Goal: Task Accomplishment & Management: Complete application form

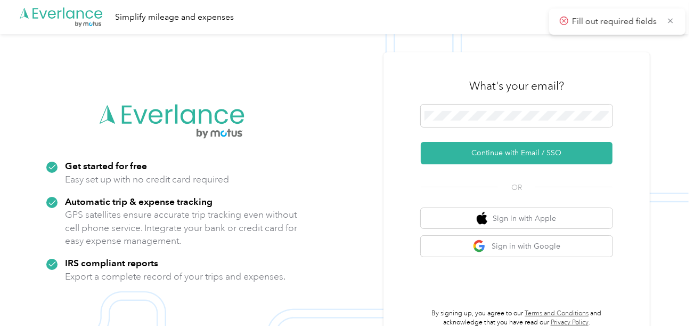
drag, startPoint x: 490, startPoint y: 156, endPoint x: 106, endPoint y: 44, distance: 399.7
click at [490, 156] on button "Continue with Email / SSO" at bounding box center [517, 153] width 192 height 22
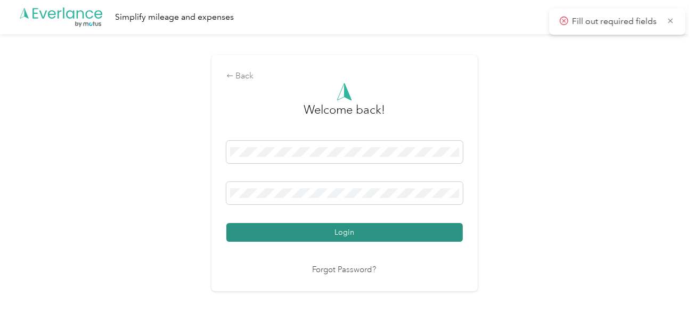
drag, startPoint x: 351, startPoint y: 221, endPoint x: 390, endPoint y: 231, distance: 40.3
click at [352, 222] on div "Login" at bounding box center [345, 191] width 237 height 101
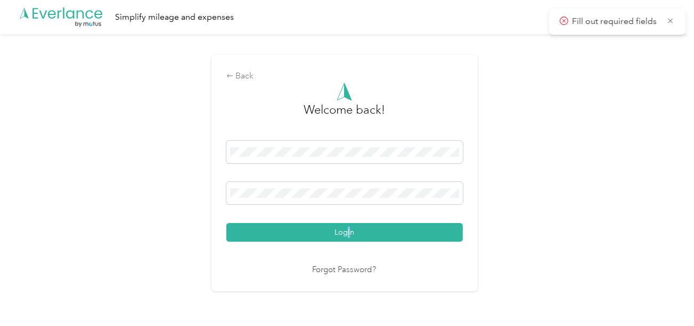
drag, startPoint x: 390, startPoint y: 231, endPoint x: 567, endPoint y: 201, distance: 179.5
click at [391, 231] on button "Login" at bounding box center [345, 232] width 237 height 19
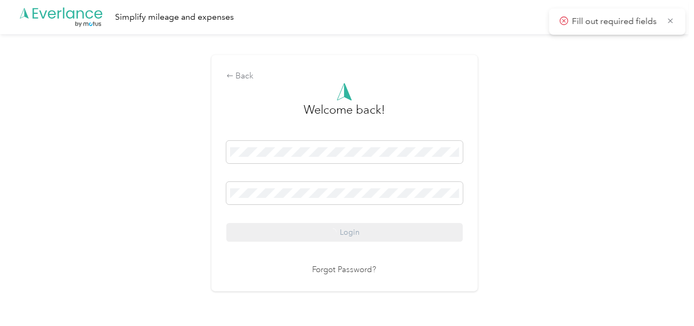
drag, startPoint x: 567, startPoint y: 201, endPoint x: 643, endPoint y: 215, distance: 77.0
click at [571, 201] on div "Back Welcome back! Login Forgot Password?" at bounding box center [344, 177] width 689 height 287
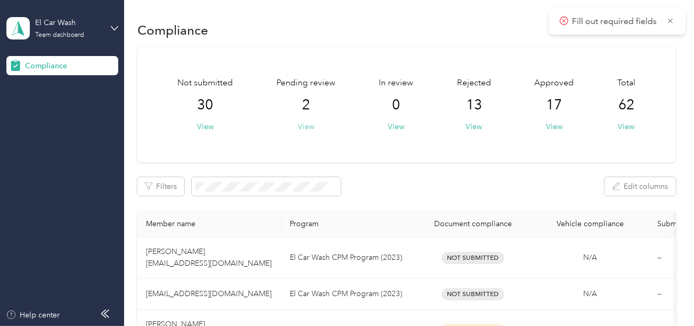
click at [307, 130] on button "View" at bounding box center [306, 126] width 17 height 11
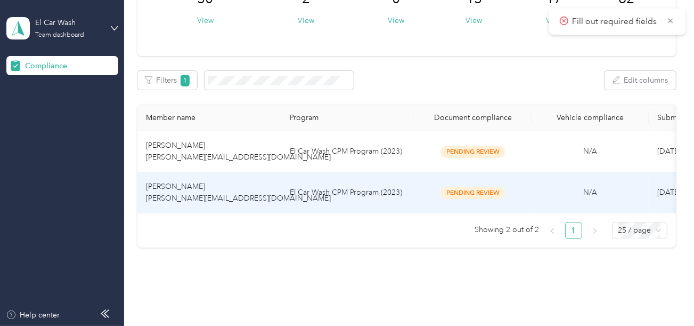
scroll to position [145, 0]
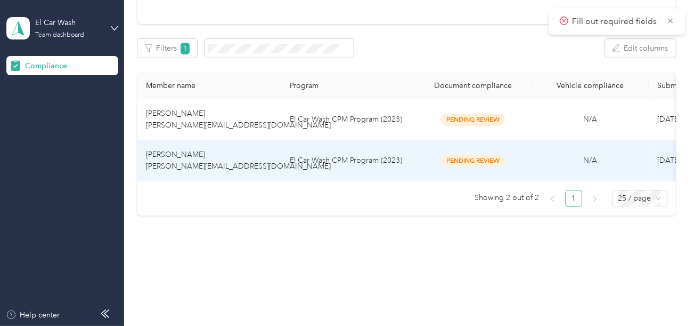
click at [304, 161] on td "El Car Wash CPM Program (2023)" at bounding box center [347, 160] width 133 height 41
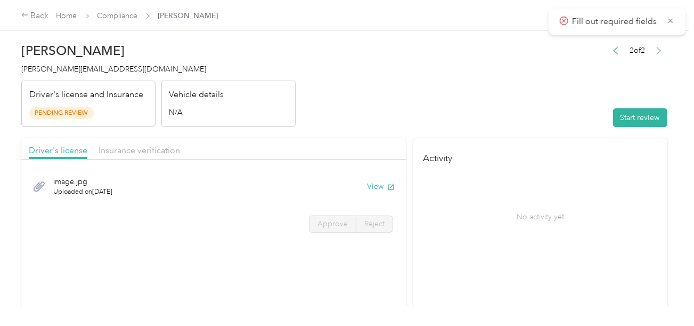
click at [617, 126] on button "Start review" at bounding box center [640, 117] width 54 height 19
click at [515, 96] on header "[PERSON_NAME] [PERSON_NAME][EMAIL_ADDRESS][DOMAIN_NAME] Driver's license and In…" at bounding box center [344, 82] width 646 height 90
click at [415, 115] on header "[PERSON_NAME] [PERSON_NAME][EMAIL_ADDRESS][DOMAIN_NAME] Driver's license and In…" at bounding box center [344, 82] width 646 height 90
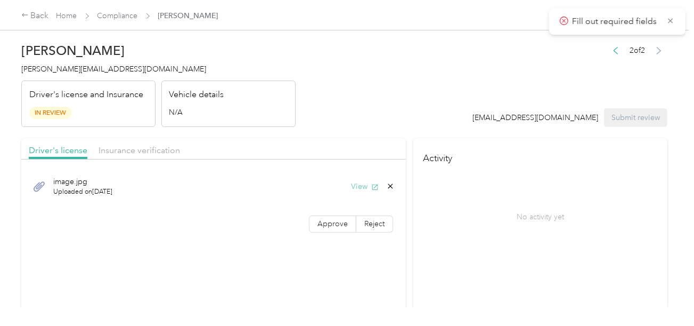
click at [363, 182] on button "View" at bounding box center [365, 186] width 28 height 11
click at [321, 225] on span "Approve" at bounding box center [333, 223] width 30 height 9
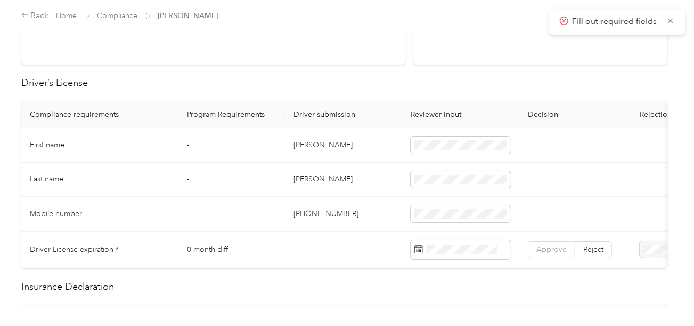
scroll to position [266, 0]
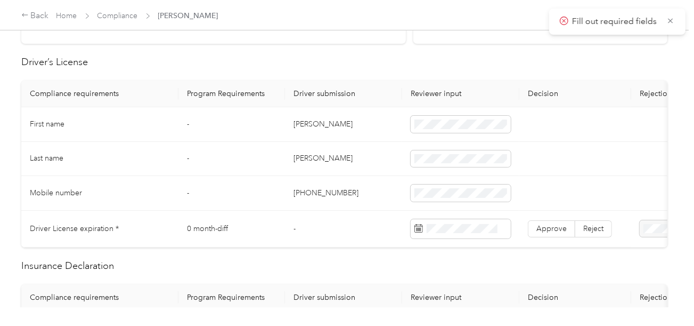
click at [299, 123] on td "[PERSON_NAME]" at bounding box center [343, 124] width 117 height 35
copy td "[PERSON_NAME]"
click at [470, 130] on span at bounding box center [461, 124] width 100 height 17
drag, startPoint x: 387, startPoint y: 154, endPoint x: 335, endPoint y: 161, distance: 52.7
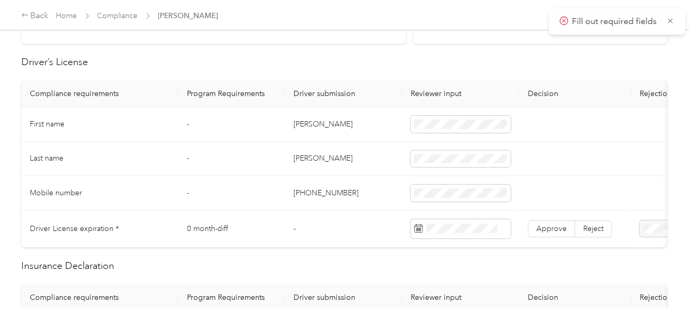
click at [385, 155] on td "[PERSON_NAME]" at bounding box center [343, 159] width 117 height 35
click at [305, 153] on td "[PERSON_NAME]" at bounding box center [343, 159] width 117 height 35
copy td "[PERSON_NAME]"
click at [441, 150] on span at bounding box center [461, 158] width 100 height 17
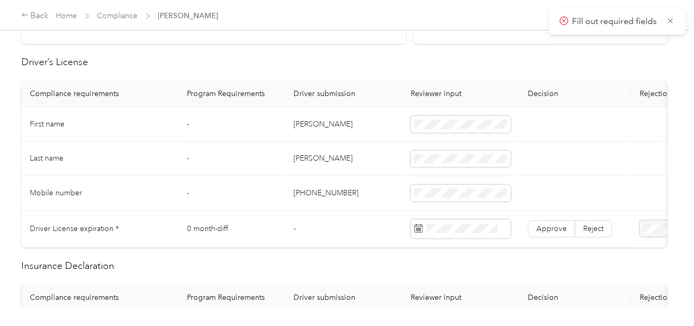
click at [351, 180] on td "[PHONE_NUMBER]" at bounding box center [343, 193] width 117 height 35
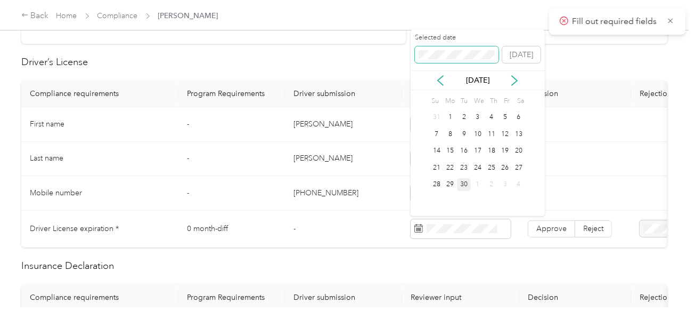
click at [435, 46] on span at bounding box center [457, 54] width 84 height 17
click at [507, 150] on div "17" at bounding box center [506, 150] width 14 height 13
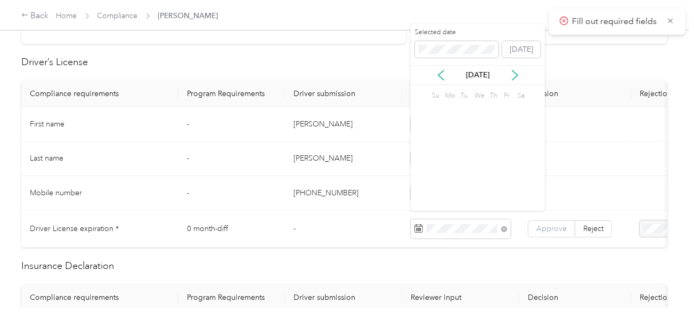
click at [556, 234] on label "Approve" at bounding box center [551, 228] width 47 height 17
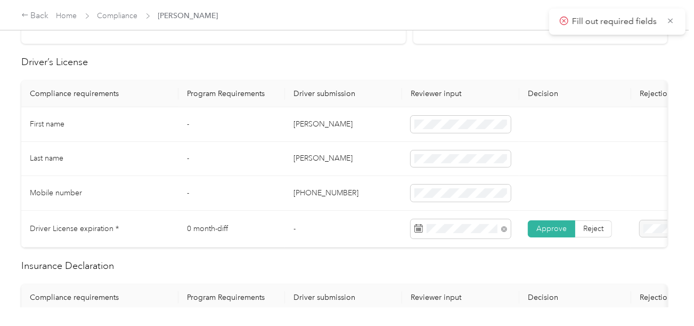
click at [554, 229] on span "Approve" at bounding box center [552, 228] width 30 height 9
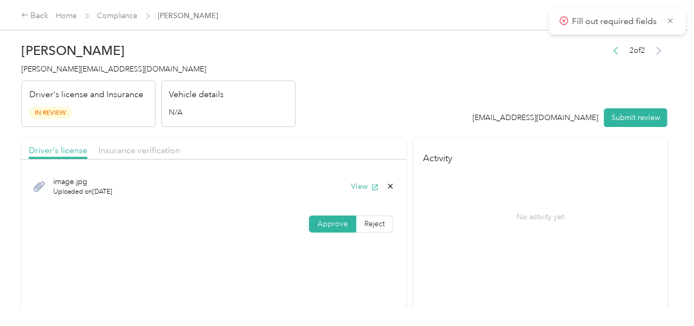
scroll to position [0, 0]
click at [159, 153] on span "Insurance verification" at bounding box center [140, 150] width 82 height 10
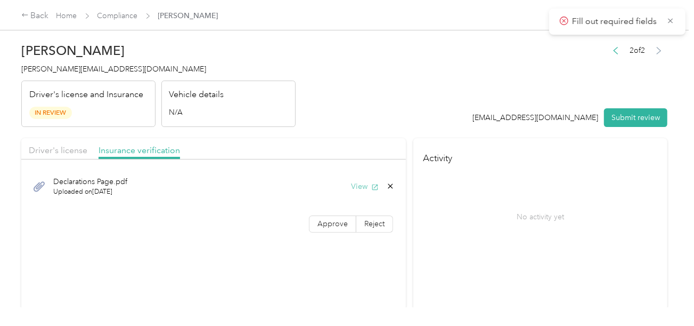
click at [357, 181] on button "View" at bounding box center [365, 186] width 28 height 11
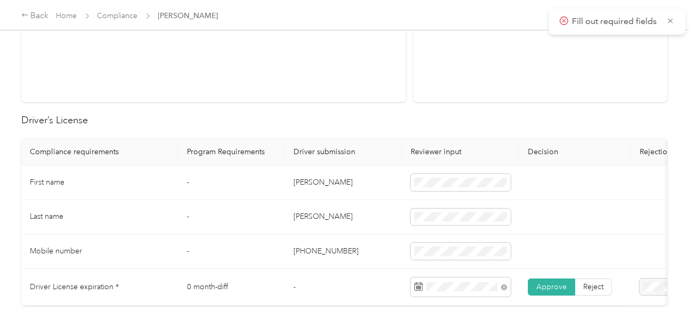
scroll to position [426, 0]
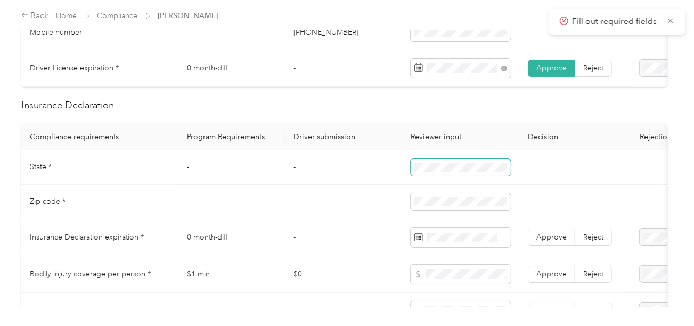
click at [468, 176] on span at bounding box center [461, 167] width 100 height 17
click at [413, 201] on span at bounding box center [461, 201] width 100 height 17
click at [568, 193] on td at bounding box center [576, 201] width 112 height 35
click at [461, 237] on span at bounding box center [461, 237] width 100 height 19
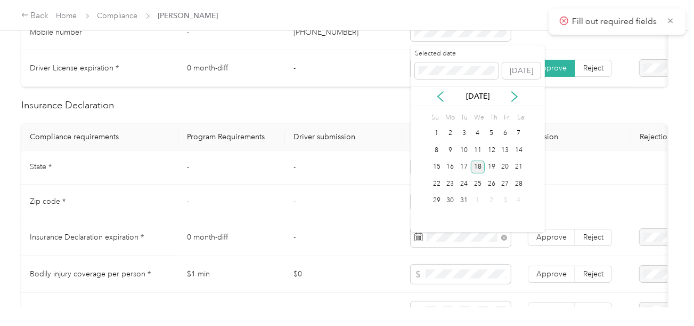
click at [479, 170] on div "18" at bounding box center [478, 166] width 14 height 13
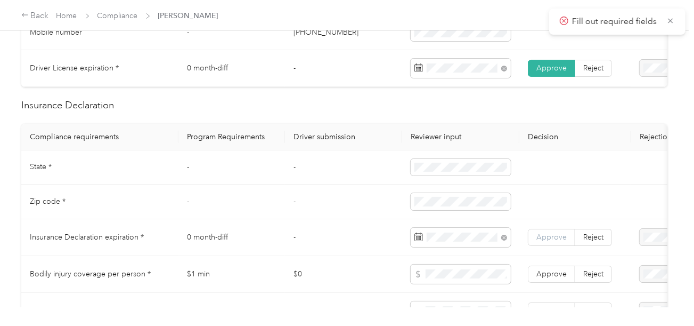
click at [559, 241] on span "Approve" at bounding box center [552, 236] width 30 height 9
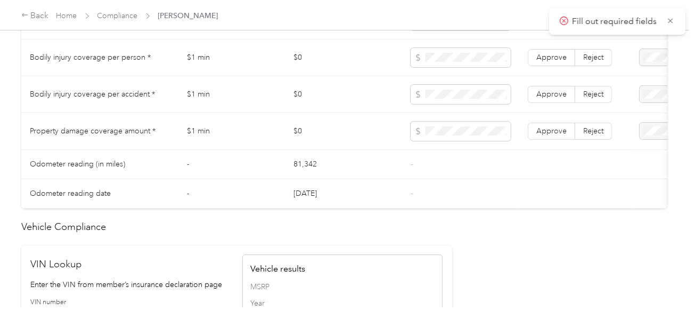
scroll to position [905, 0]
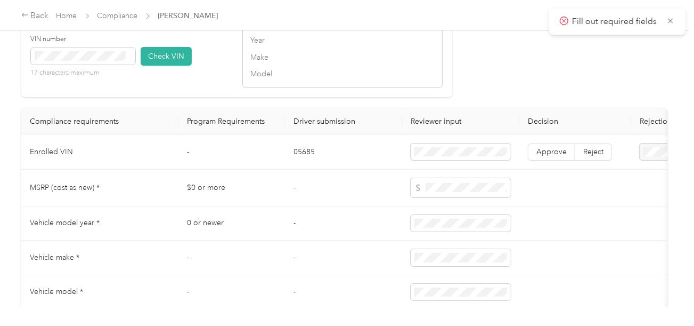
click at [294, 158] on td "05685" at bounding box center [343, 152] width 117 height 35
copy td "05685"
drag, startPoint x: 157, startPoint y: 63, endPoint x: 313, endPoint y: 82, distance: 157.9
click at [163, 63] on button "Check VIN" at bounding box center [166, 56] width 51 height 19
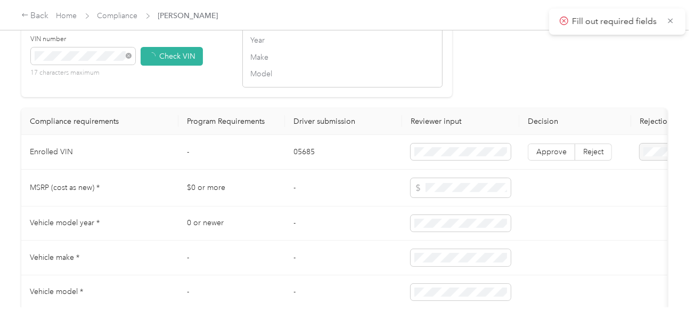
drag, startPoint x: 520, startPoint y: 83, endPoint x: 555, endPoint y: 140, distance: 67.2
click at [553, 157] on span "Approve" at bounding box center [552, 152] width 30 height 9
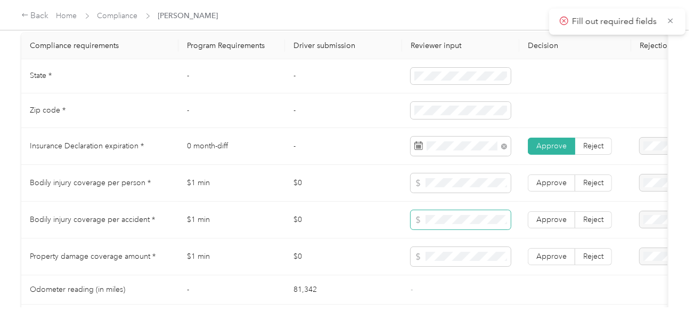
scroll to position [534, 0]
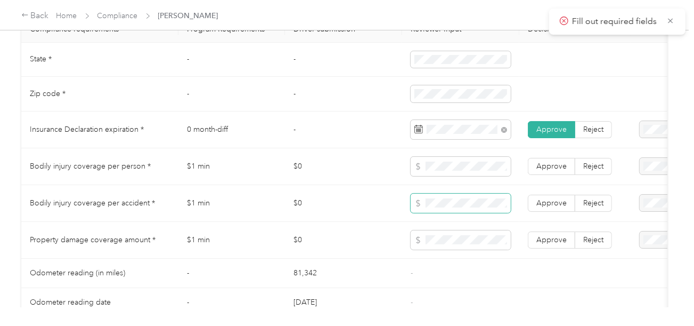
click at [456, 213] on span at bounding box center [461, 202] width 100 height 19
click at [548, 212] on label "Approve" at bounding box center [551, 203] width 47 height 17
click at [555, 183] on td "Approve Reject" at bounding box center [576, 166] width 112 height 37
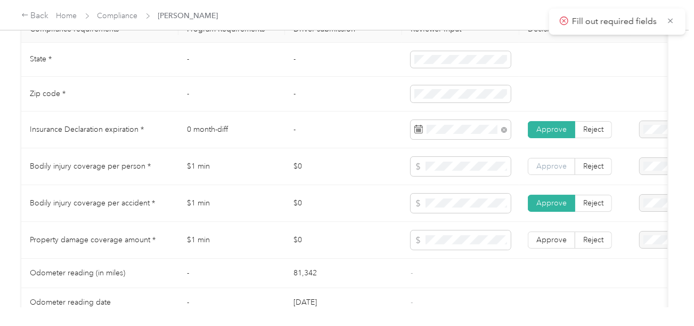
click at [556, 175] on label "Approve" at bounding box center [551, 166] width 47 height 17
click at [557, 241] on span "Approve" at bounding box center [552, 239] width 30 height 9
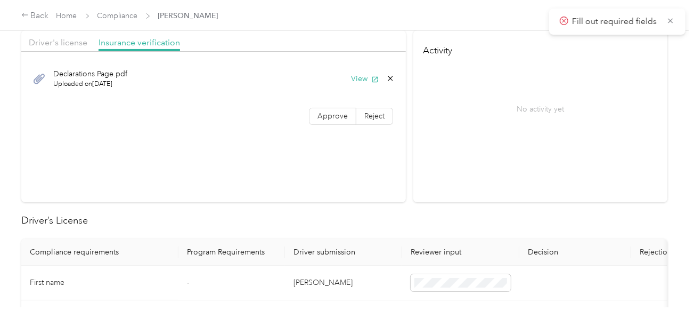
scroll to position [0, 0]
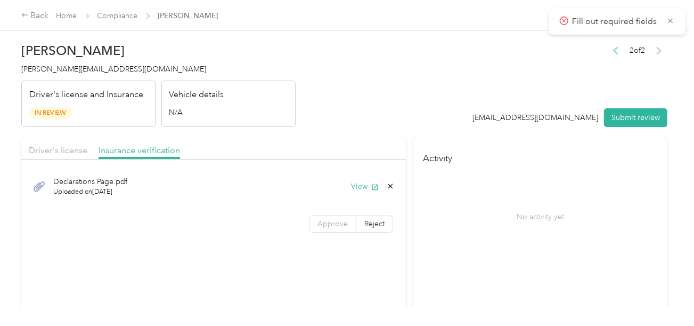
click at [343, 220] on span "Approve" at bounding box center [333, 223] width 30 height 9
click at [614, 118] on button "Submit review" at bounding box center [635, 117] width 63 height 19
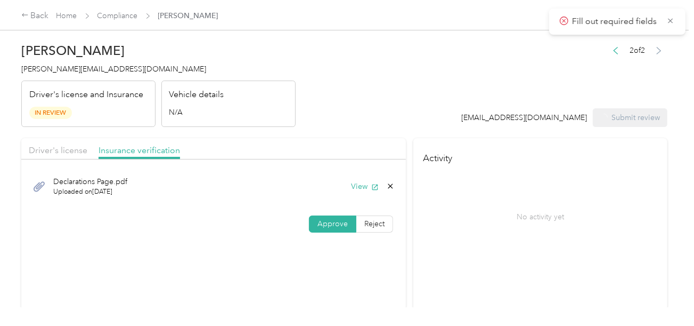
click at [382, 84] on header "[PERSON_NAME] [PERSON_NAME][EMAIL_ADDRESS][DOMAIN_NAME] Driver's license and In…" at bounding box center [344, 82] width 646 height 90
click at [64, 71] on span "[PERSON_NAME][EMAIL_ADDRESS][DOMAIN_NAME]" at bounding box center [113, 68] width 185 height 9
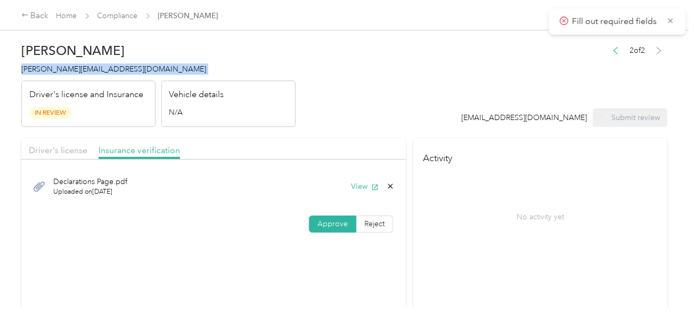
click at [64, 71] on span "[PERSON_NAME][EMAIL_ADDRESS][DOMAIN_NAME]" at bounding box center [113, 68] width 185 height 9
copy span "[PERSON_NAME][EMAIL_ADDRESS][DOMAIN_NAME]"
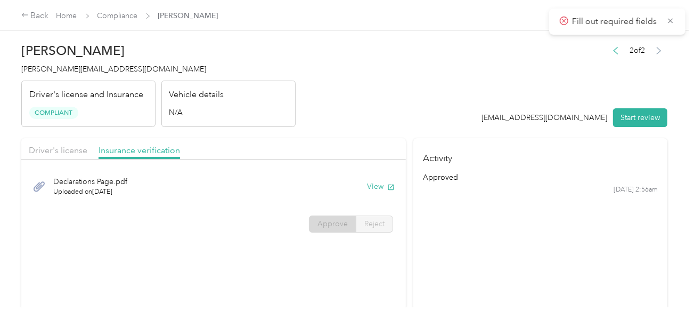
click at [325, 94] on header "[PERSON_NAME] [PERSON_NAME][EMAIL_ADDRESS][DOMAIN_NAME] Driver's license and In…" at bounding box center [344, 82] width 646 height 90
click at [121, 12] on link "Compliance" at bounding box center [118, 15] width 41 height 9
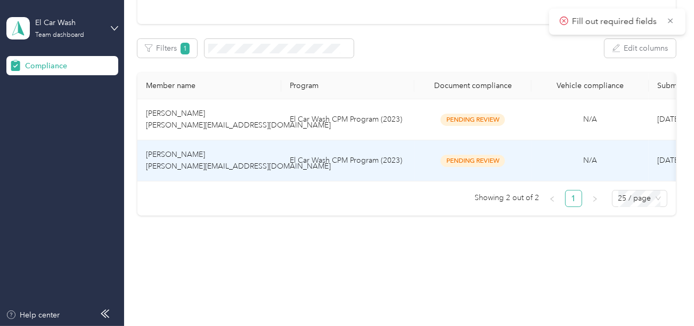
scroll to position [104, 0]
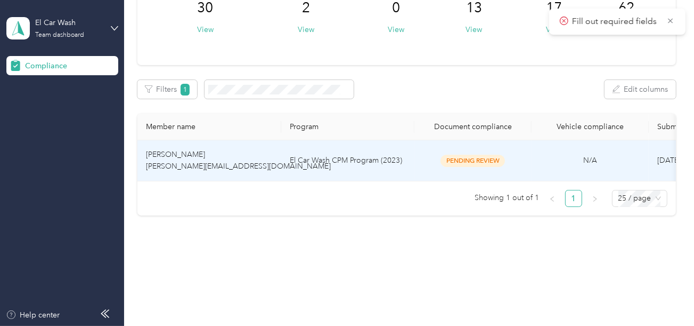
click at [370, 146] on td "El Car Wash CPM Program (2023)" at bounding box center [347, 160] width 133 height 41
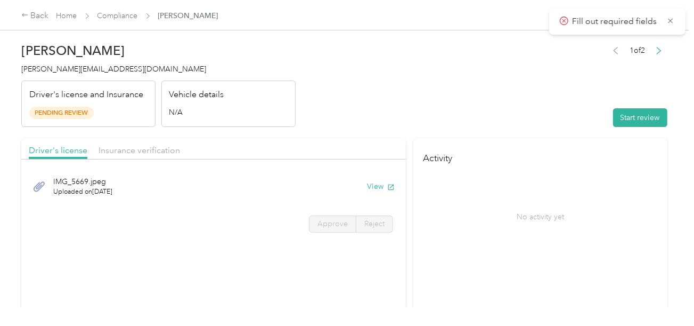
click at [505, 101] on header "[PERSON_NAME] [PERSON_NAME][EMAIL_ADDRESS][DOMAIN_NAME] Driver's license and In…" at bounding box center [344, 82] width 646 height 90
click at [613, 121] on button "Start review" at bounding box center [640, 117] width 54 height 19
click at [450, 88] on header "[PERSON_NAME] [PERSON_NAME][EMAIL_ADDRESS][DOMAIN_NAME] Driver's license and In…" at bounding box center [344, 82] width 646 height 90
click at [404, 125] on header "[PERSON_NAME] [PERSON_NAME][EMAIL_ADDRESS][DOMAIN_NAME] Driver's license and In…" at bounding box center [344, 82] width 646 height 90
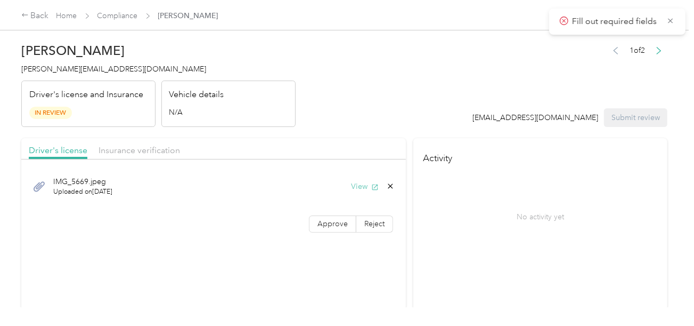
click at [371, 186] on icon "button" at bounding box center [374, 186] width 7 height 7
drag, startPoint x: 329, startPoint y: 221, endPoint x: 449, endPoint y: 215, distance: 120.1
click at [329, 221] on span "Approve" at bounding box center [333, 223] width 30 height 9
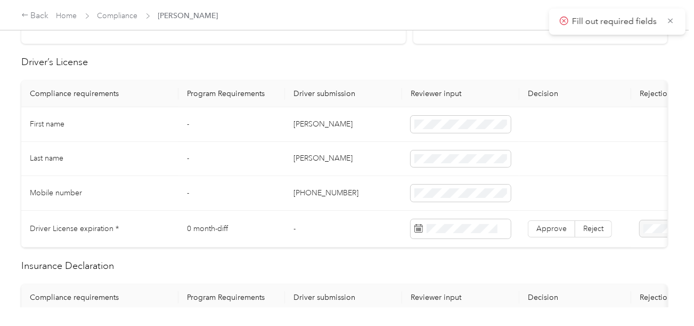
scroll to position [266, 0]
copy td "[PERSON_NAME]"
drag, startPoint x: 296, startPoint y: 120, endPoint x: 352, endPoint y: 118, distance: 56.5
click at [330, 120] on td "[PERSON_NAME]" at bounding box center [343, 124] width 117 height 35
click at [302, 126] on td "[PERSON_NAME]" at bounding box center [343, 124] width 117 height 35
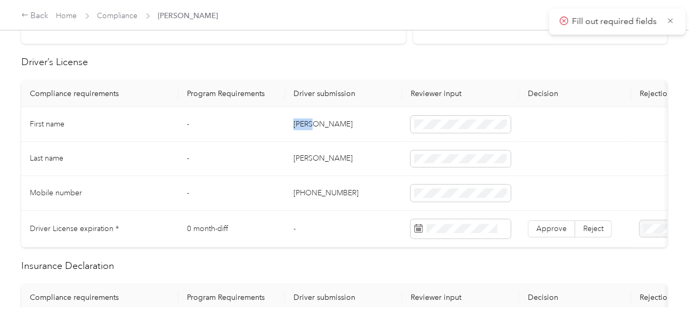
click at [302, 126] on td "[PERSON_NAME]" at bounding box center [343, 124] width 117 height 35
copy td "[PERSON_NAME]"
click at [387, 117] on tr "First name - [PERSON_NAME]" at bounding box center [396, 124] width 751 height 35
click at [353, 164] on td "[PERSON_NAME]" at bounding box center [343, 159] width 117 height 35
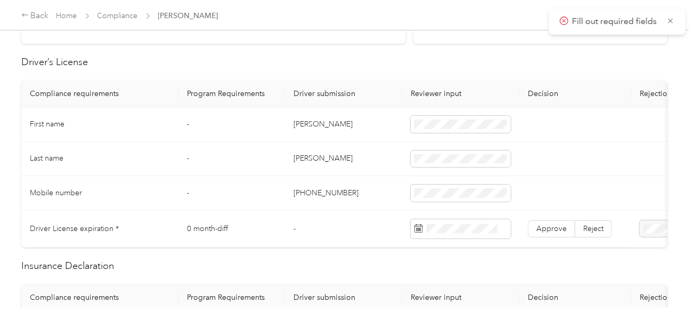
click at [305, 165] on td "[PERSON_NAME]" at bounding box center [343, 159] width 117 height 35
click at [302, 157] on td "[PERSON_NAME]" at bounding box center [343, 159] width 117 height 35
copy td "[PERSON_NAME]"
drag, startPoint x: 355, startPoint y: 184, endPoint x: 409, endPoint y: 200, distance: 56.0
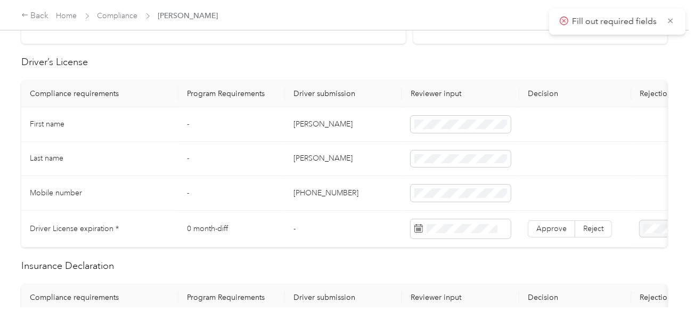
click at [364, 188] on td "[PHONE_NUMBER]" at bounding box center [343, 193] width 117 height 35
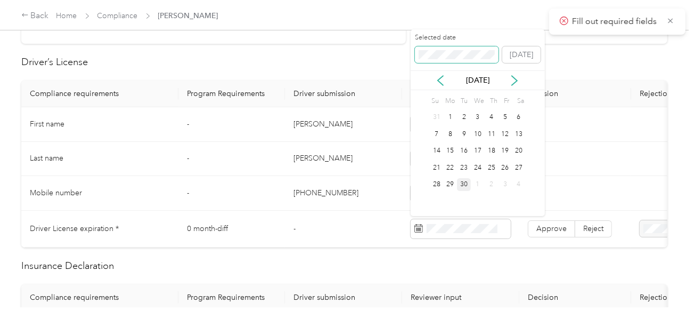
click at [433, 49] on span at bounding box center [457, 54] width 84 height 17
click at [434, 60] on span at bounding box center [457, 54] width 84 height 17
drag, startPoint x: 492, startPoint y: 168, endPoint x: 515, endPoint y: 186, distance: 29.2
click at [492, 168] on div "25" at bounding box center [492, 167] width 14 height 13
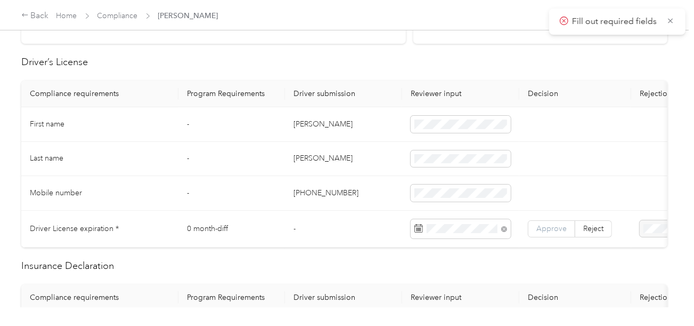
click at [551, 220] on label "Approve" at bounding box center [551, 228] width 47 height 17
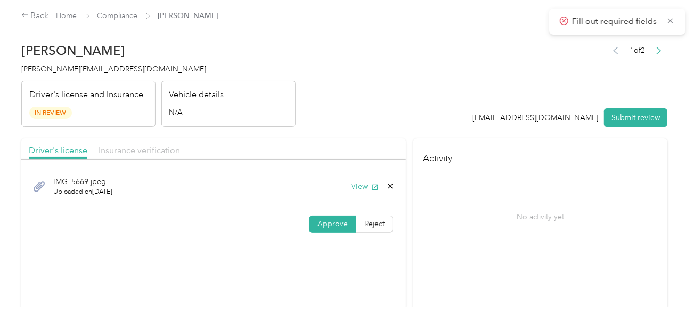
click at [169, 145] on span "Insurance verification" at bounding box center [140, 150] width 82 height 10
drag, startPoint x: 352, startPoint y: 126, endPoint x: 393, endPoint y: 160, distance: 53.0
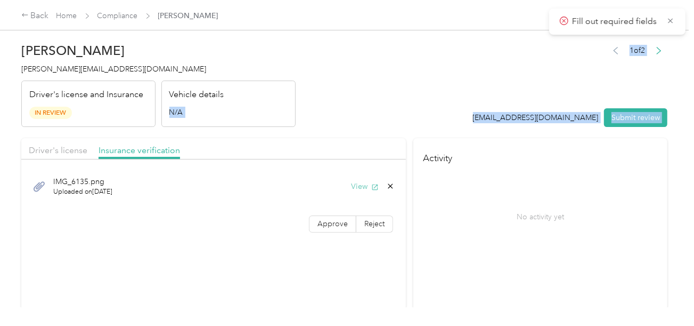
click at [365, 184] on button "View" at bounding box center [365, 186] width 28 height 11
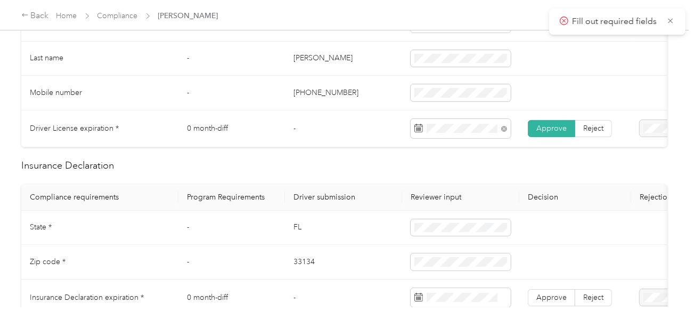
scroll to position [426, 0]
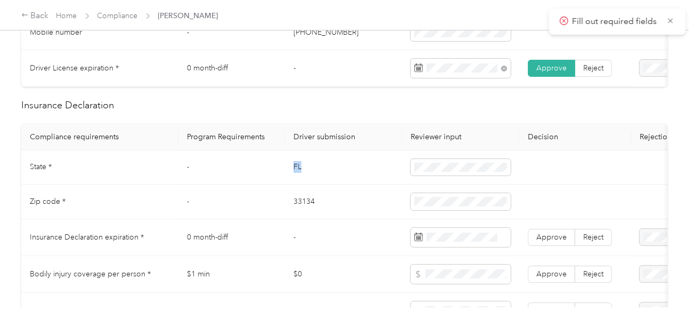
copy tr "FL"
drag, startPoint x: 280, startPoint y: 172, endPoint x: 347, endPoint y: 171, distance: 67.2
click at [347, 171] on tr "State * - [US_STATE]" at bounding box center [396, 167] width 751 height 35
click at [302, 207] on td "33134" at bounding box center [343, 201] width 117 height 35
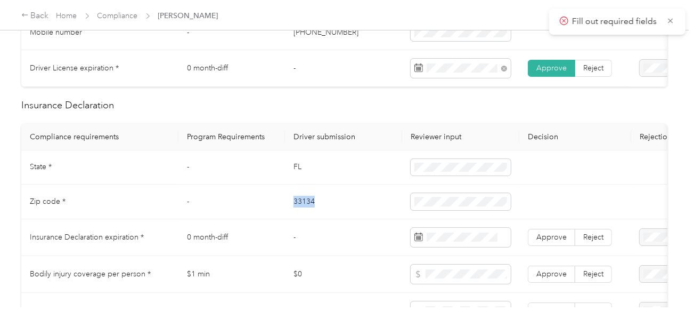
copy td "33134"
copy td "FL"
drag, startPoint x: 302, startPoint y: 177, endPoint x: 406, endPoint y: 176, distance: 103.9
click at [287, 176] on td "FL" at bounding box center [343, 167] width 117 height 35
click at [398, 172] on tr "State * - [US_STATE]" at bounding box center [396, 167] width 751 height 35
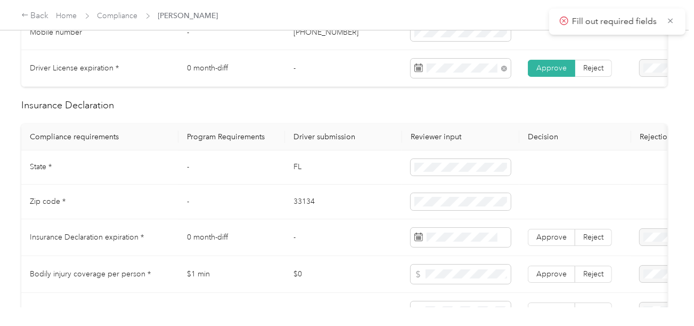
drag, startPoint x: 375, startPoint y: 185, endPoint x: 659, endPoint y: 239, distance: 288.6
click at [385, 191] on tbody "State * - [US_STATE] Zip code * - 33134 Insurance Declaration expiration * 0 mo…" at bounding box center [396, 287] width 751 height 274
click at [374, 206] on tr "Zip code * - 33134" at bounding box center [396, 201] width 751 height 35
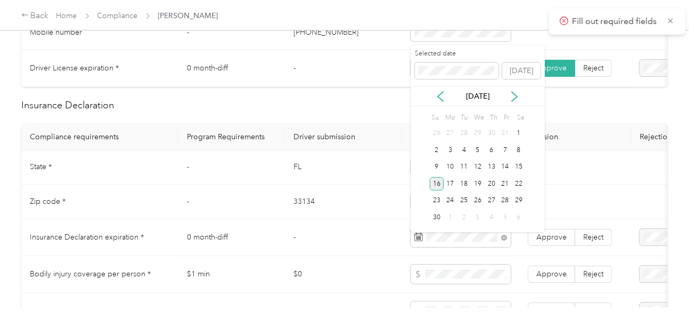
click at [436, 185] on div "16" at bounding box center [437, 183] width 14 height 13
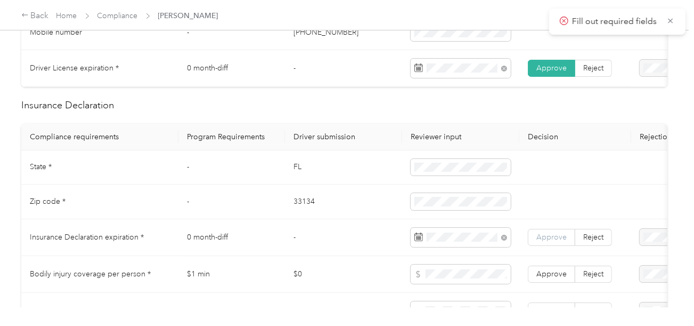
click at [541, 241] on span "Approve" at bounding box center [552, 236] width 30 height 9
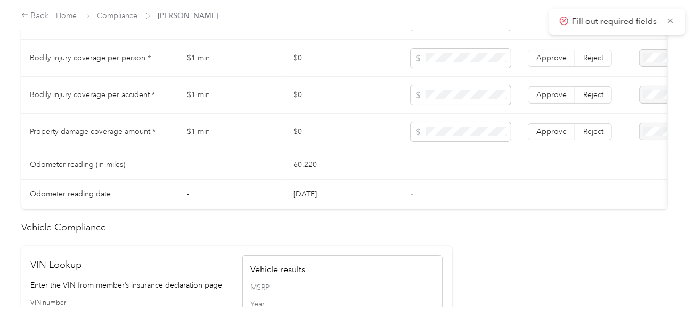
scroll to position [533, 0]
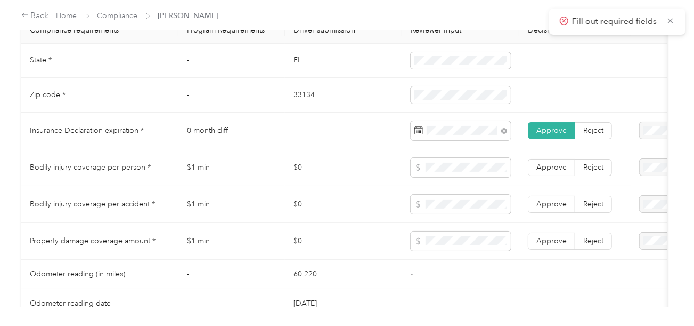
drag, startPoint x: 532, startPoint y: 248, endPoint x: 543, endPoint y: 231, distance: 20.3
click at [535, 247] on label "Approve" at bounding box center [551, 240] width 47 height 17
click at [548, 213] on label "Approve" at bounding box center [551, 204] width 47 height 17
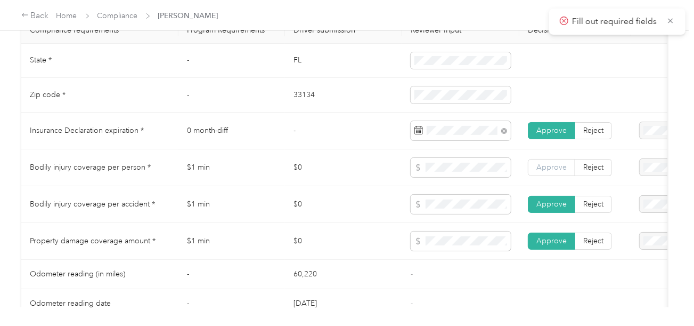
click at [548, 165] on label "Approve" at bounding box center [551, 167] width 47 height 17
click at [548, 172] on span "Approve" at bounding box center [552, 167] width 30 height 9
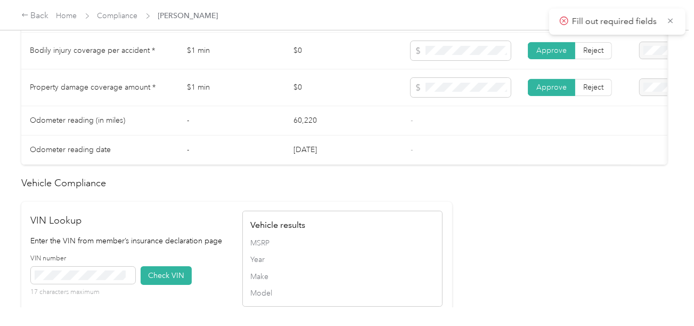
scroll to position [799, 0]
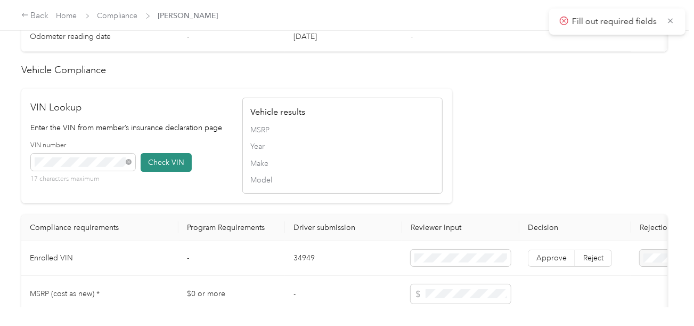
click at [191, 178] on div "VIN number 17 characters maximum Check VIN" at bounding box center [131, 166] width 200 height 51
click at [159, 167] on button "Check VIN" at bounding box center [166, 162] width 51 height 19
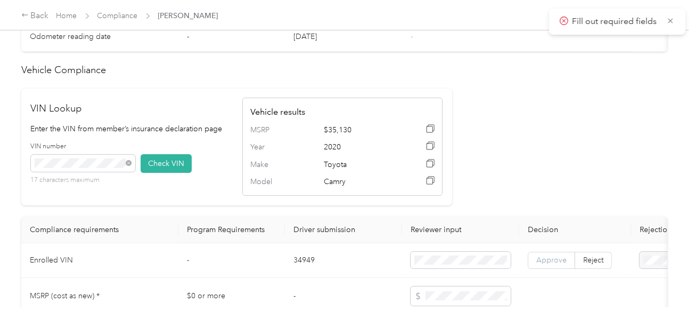
click at [555, 263] on label "Approve" at bounding box center [551, 260] width 47 height 17
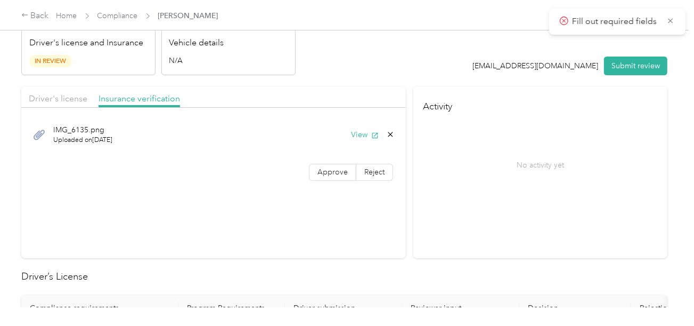
scroll to position [0, 0]
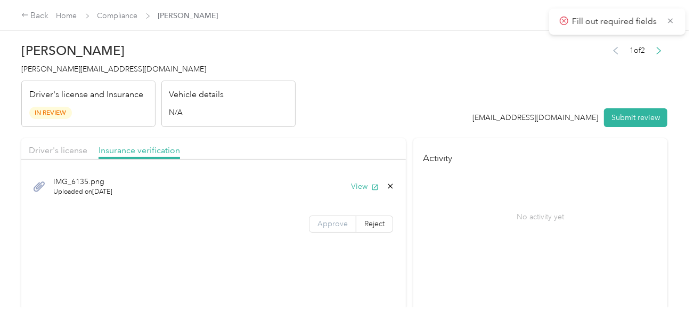
click at [331, 220] on span "Approve" at bounding box center [333, 223] width 30 height 9
click at [60, 140] on div "Driver's license Insurance verification" at bounding box center [213, 148] width 385 height 21
click at [62, 145] on span "Driver's license" at bounding box center [58, 150] width 59 height 10
drag, startPoint x: 326, startPoint y: 93, endPoint x: 350, endPoint y: 115, distance: 32.4
click at [326, 93] on header "[PERSON_NAME] [PERSON_NAME][EMAIL_ADDRESS][DOMAIN_NAME] Driver's license and In…" at bounding box center [344, 82] width 646 height 90
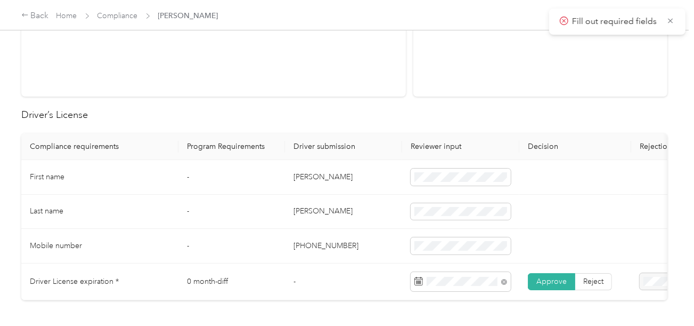
scroll to position [53, 0]
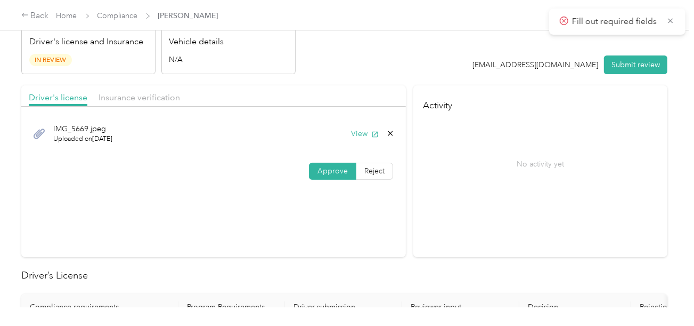
click at [639, 57] on button "Submit review" at bounding box center [635, 64] width 63 height 19
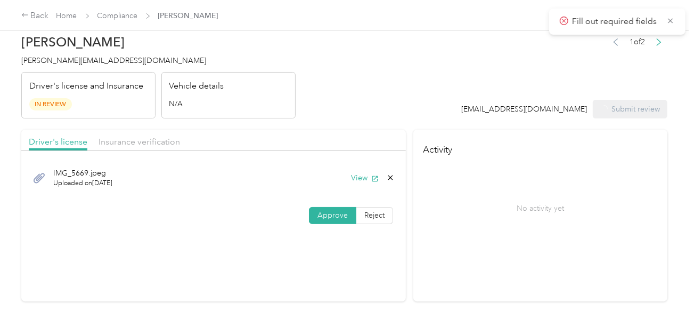
scroll to position [0, 0]
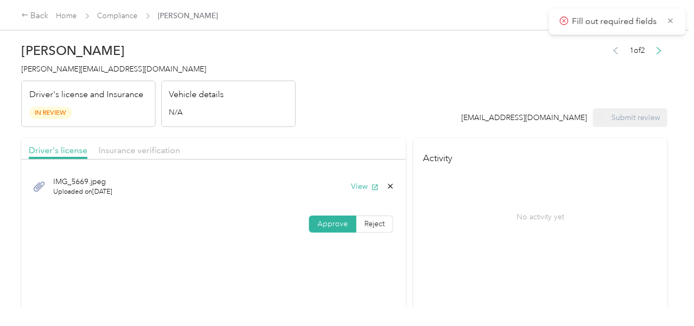
click at [37, 66] on span "[PERSON_NAME][EMAIL_ADDRESS][DOMAIN_NAME]" at bounding box center [113, 68] width 185 height 9
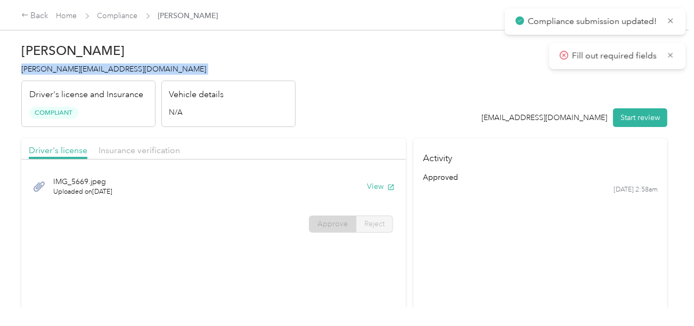
click at [37, 66] on span "[PERSON_NAME][EMAIL_ADDRESS][DOMAIN_NAME]" at bounding box center [113, 68] width 185 height 9
click at [131, 14] on link "Compliance" at bounding box center [118, 15] width 41 height 9
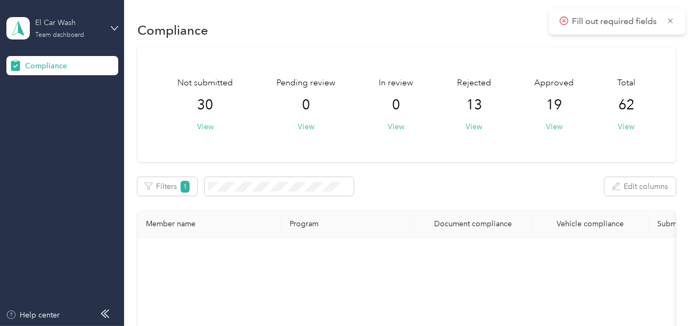
drag, startPoint x: 78, startPoint y: 20, endPoint x: 75, endPoint y: 33, distance: 13.2
click at [78, 20] on div "El Car Wash" at bounding box center [68, 22] width 67 height 11
click at [47, 114] on div "Log out" at bounding box center [118, 108] width 209 height 19
